Goal: Navigation & Orientation: Find specific page/section

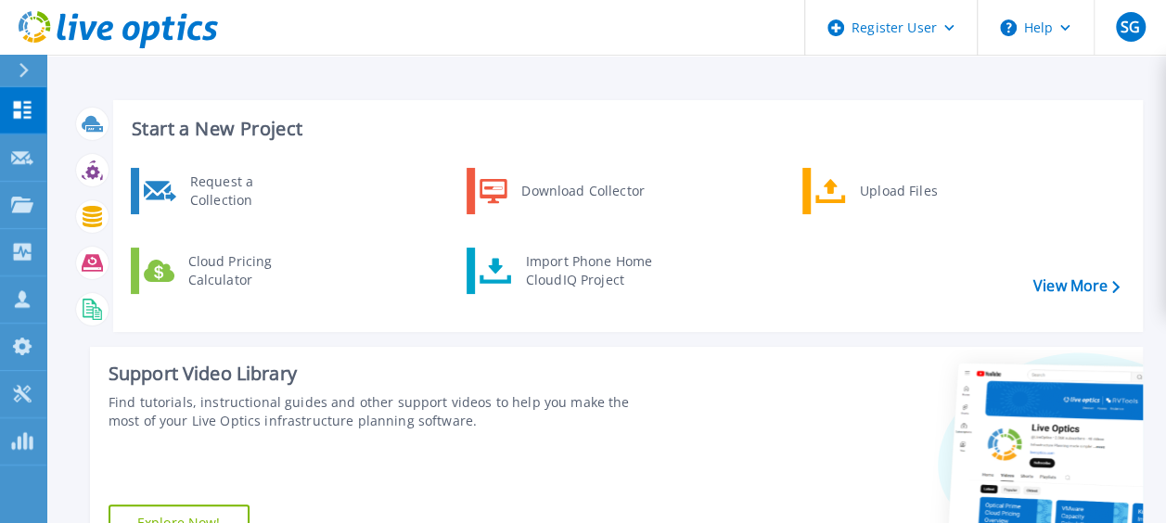
scroll to position [464, 0]
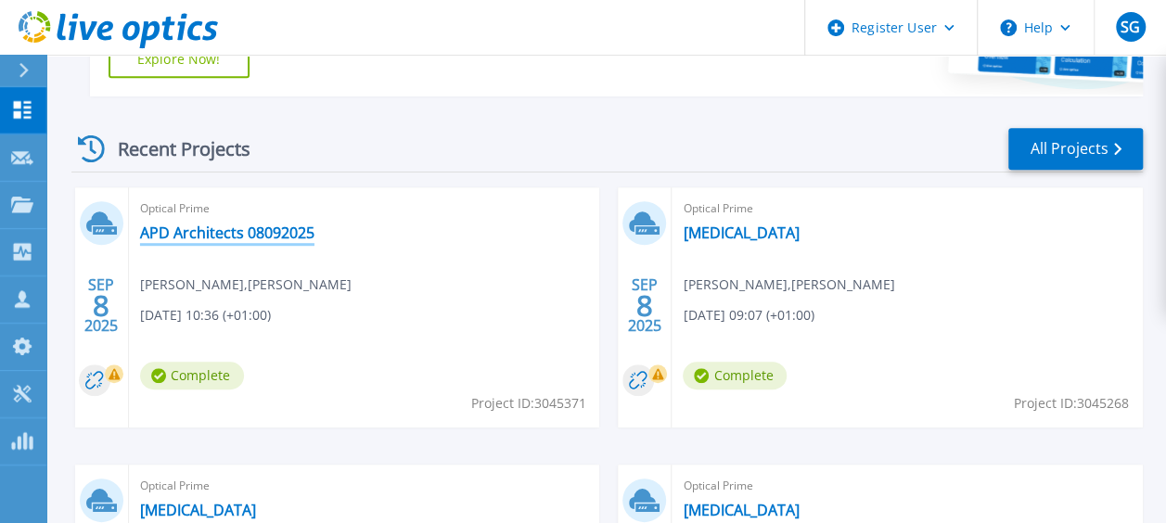
click at [244, 228] on link "APD Architects 08092025" at bounding box center [227, 233] width 174 height 19
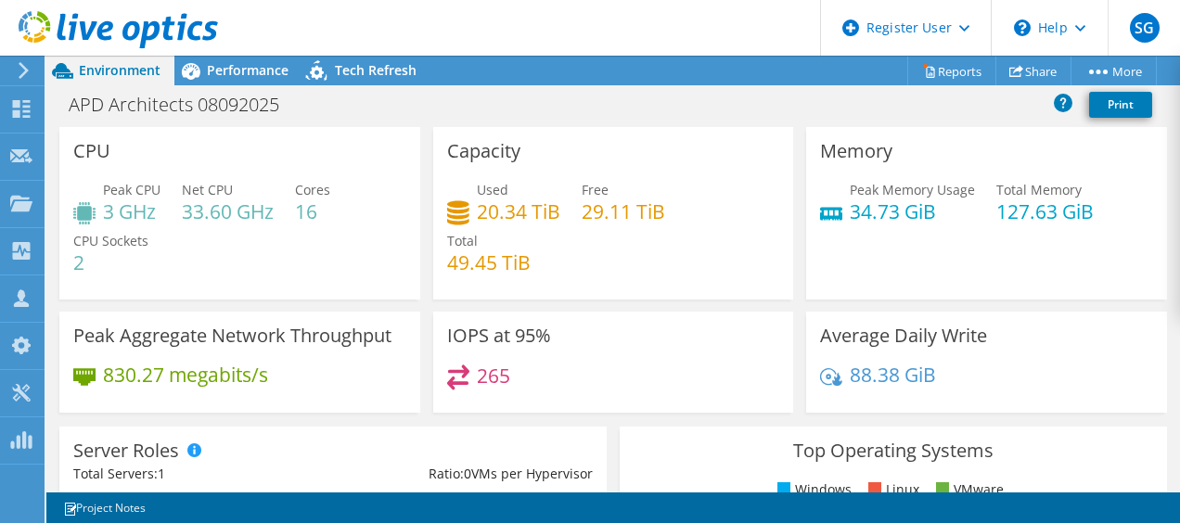
click at [105, 65] on span "Environment" at bounding box center [120, 70] width 82 height 18
click at [21, 74] on icon at bounding box center [24, 70] width 14 height 17
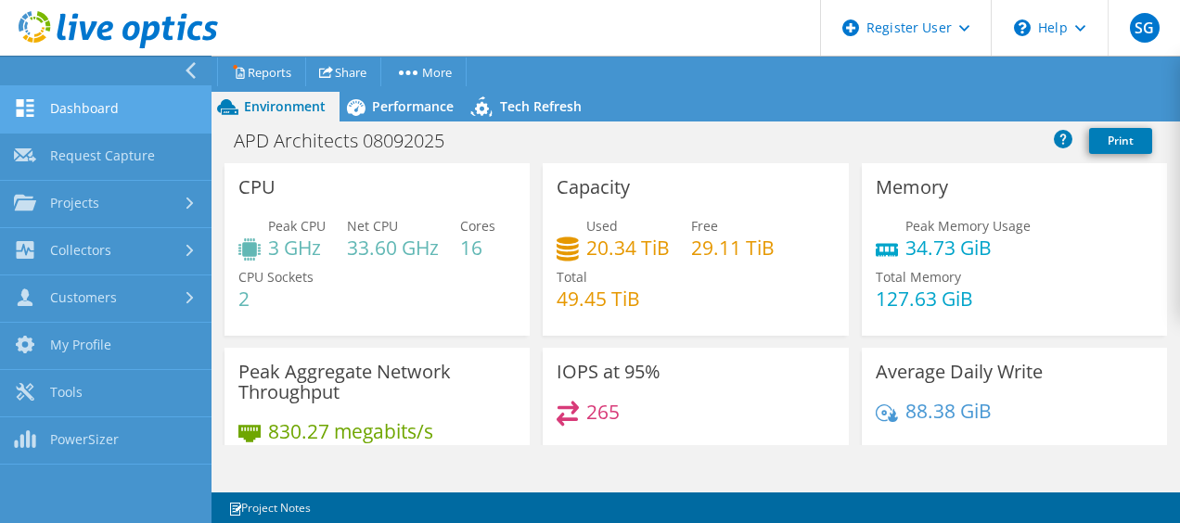
click at [76, 103] on link "Dashboard" at bounding box center [106, 109] width 212 height 47
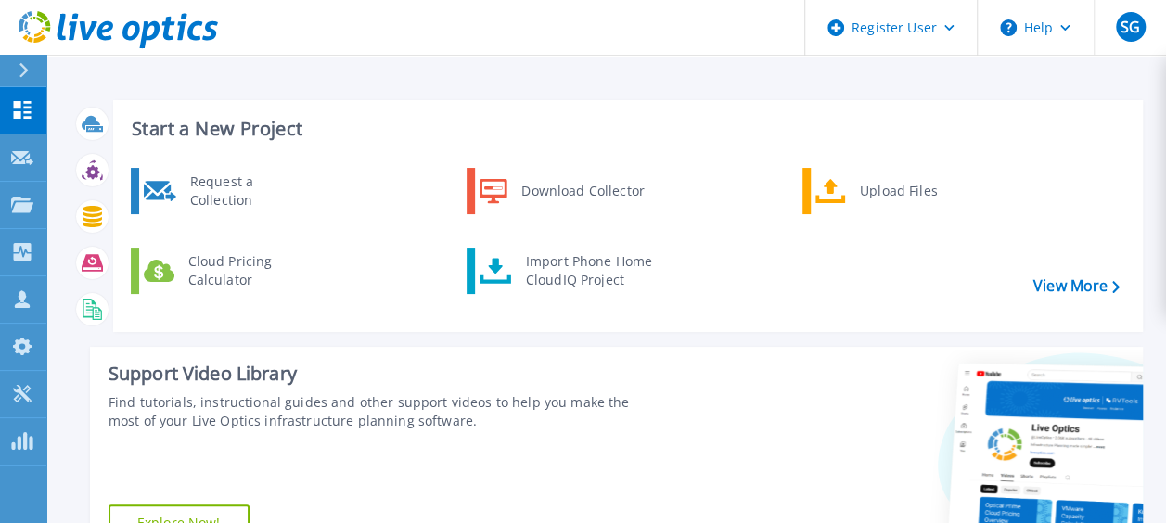
click at [70, 29] on icon at bounding box center [118, 30] width 199 height 38
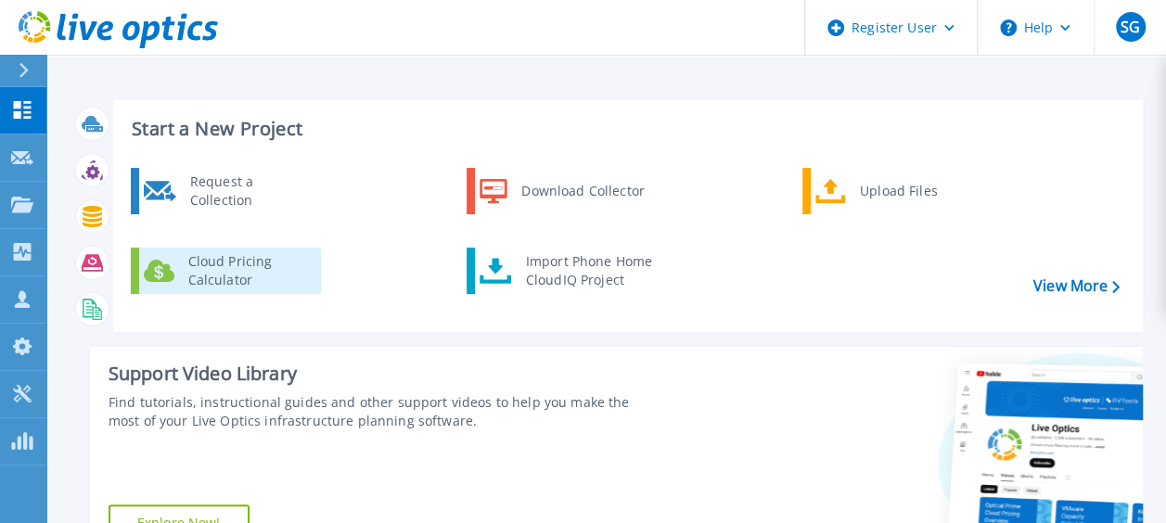
click at [252, 276] on div "Cloud Pricing Calculator" at bounding box center [247, 270] width 137 height 37
